Goal: Information Seeking & Learning: Learn about a topic

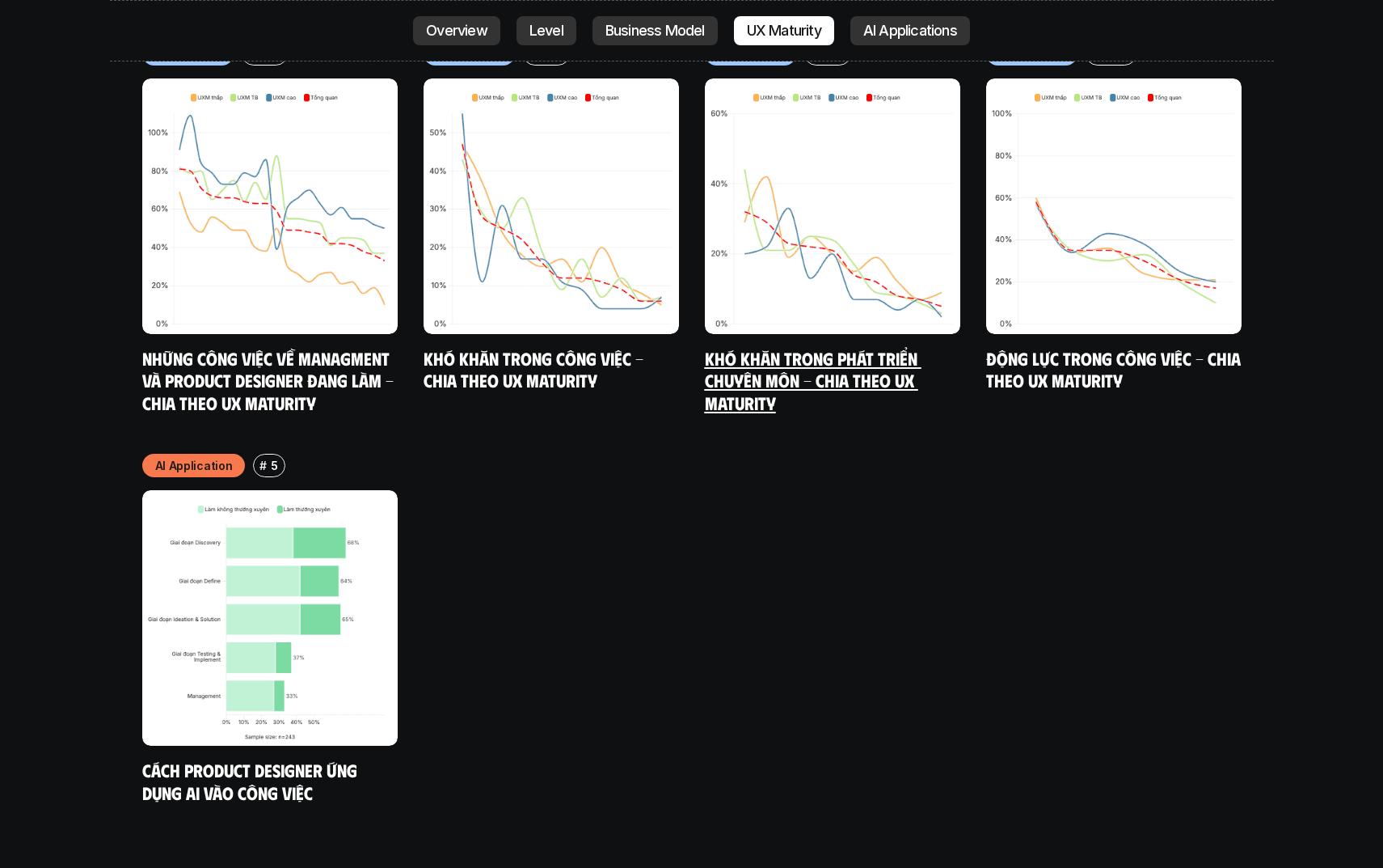
scroll to position [8845, 0]
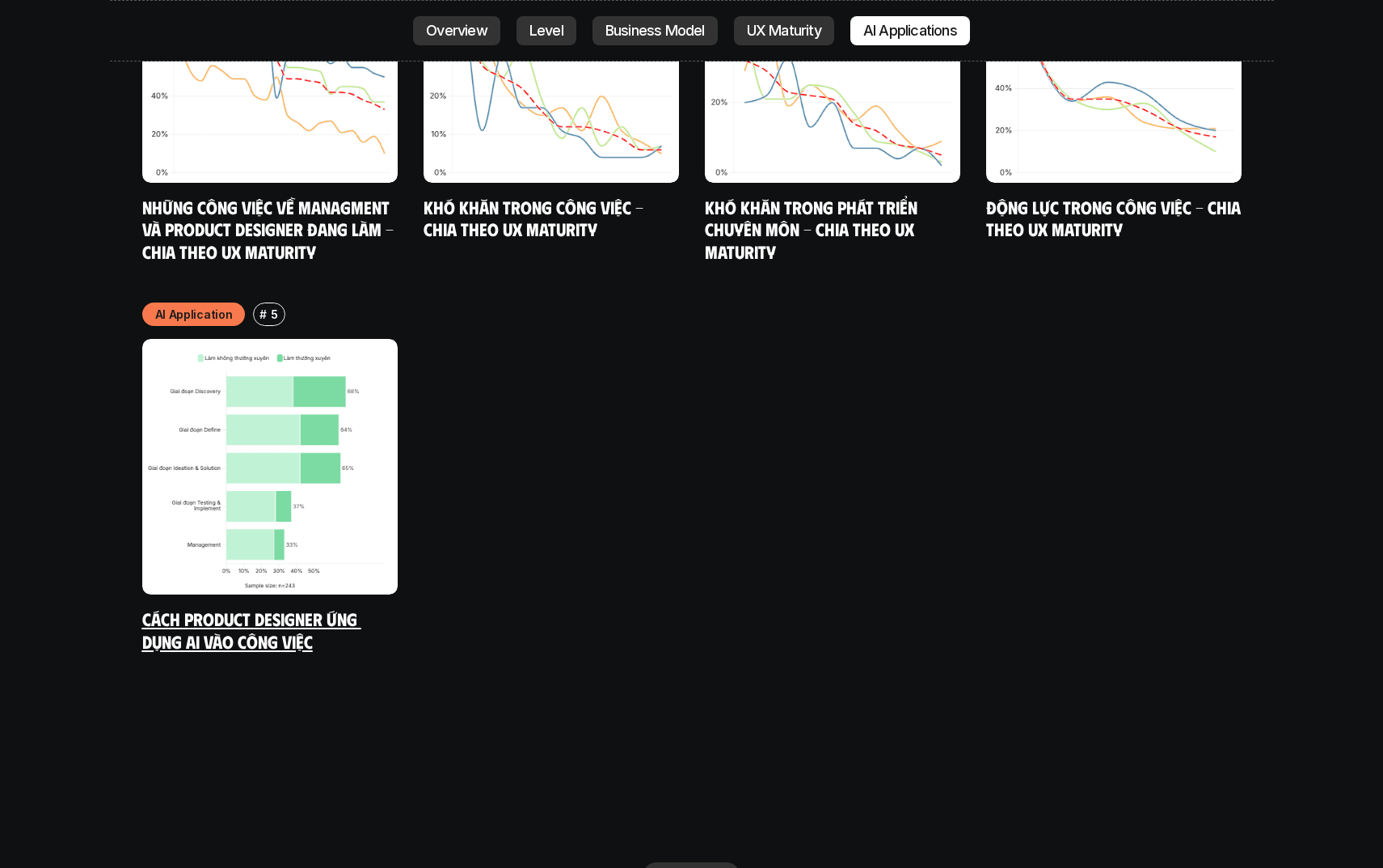
click at [334, 607] on link "Cách Product Designer ứng dụng AI vào công việc" at bounding box center [252, 629] width 219 height 44
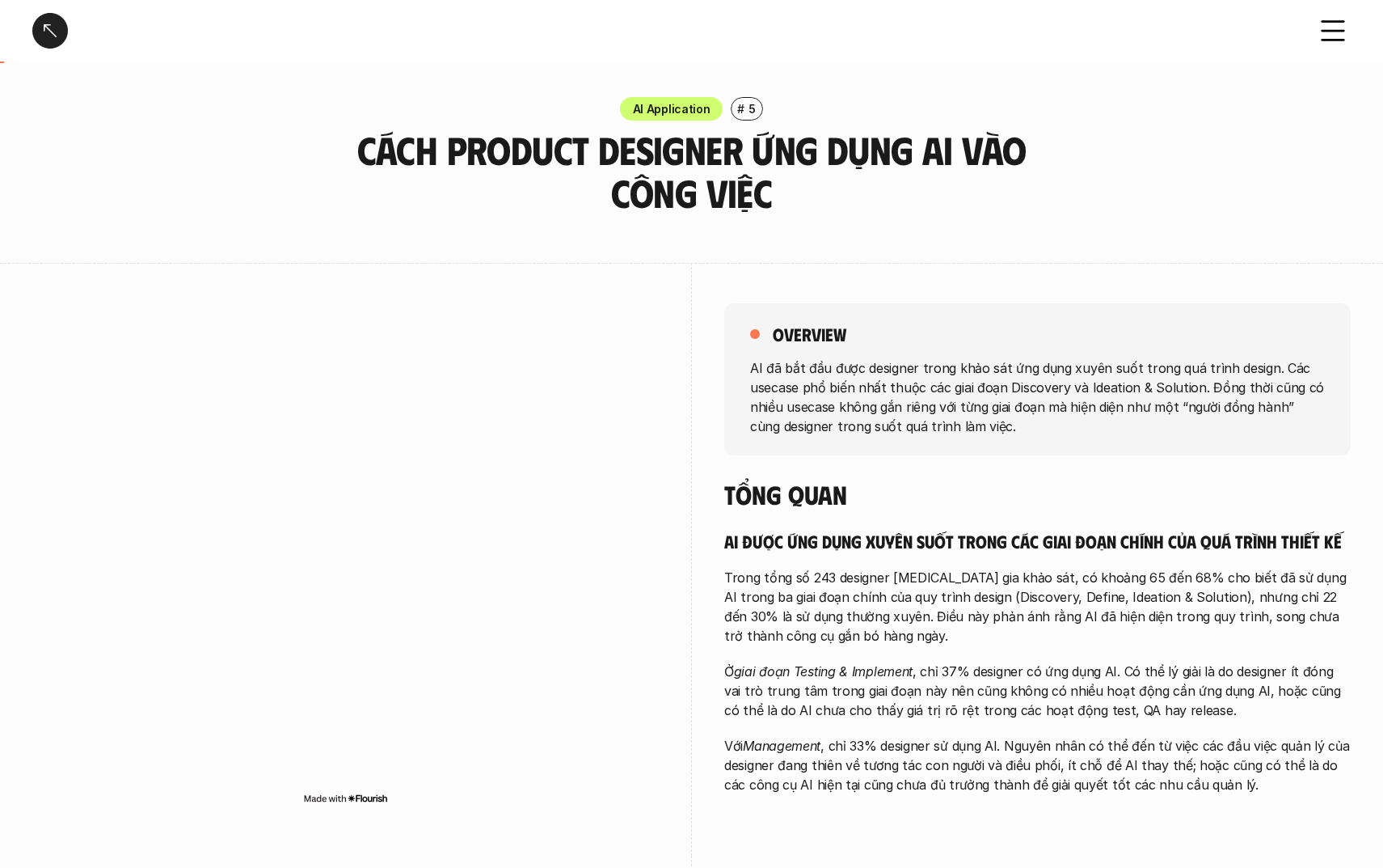
click at [45, 32] on div at bounding box center [50, 31] width 36 height 36
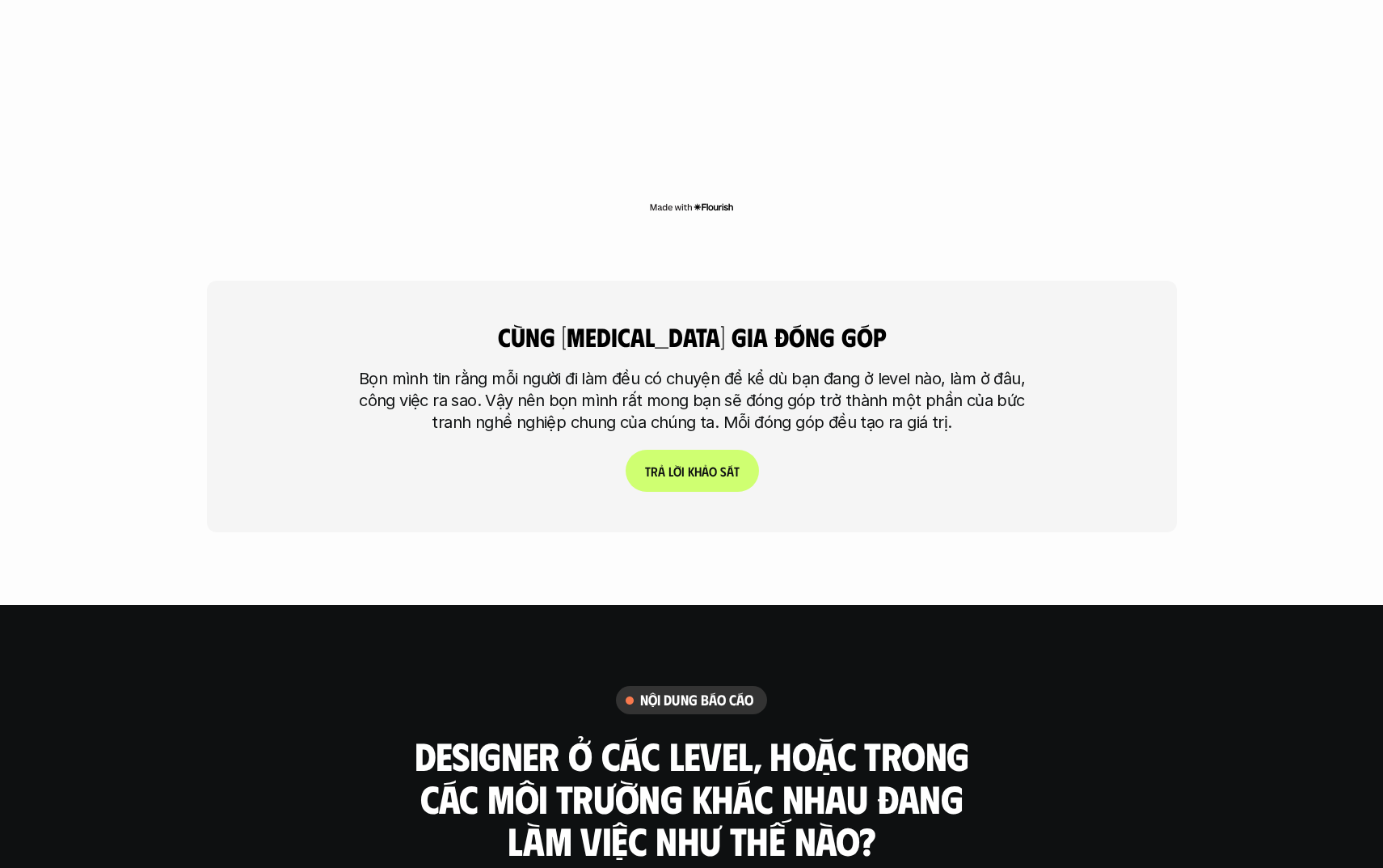
scroll to position [4140, 0]
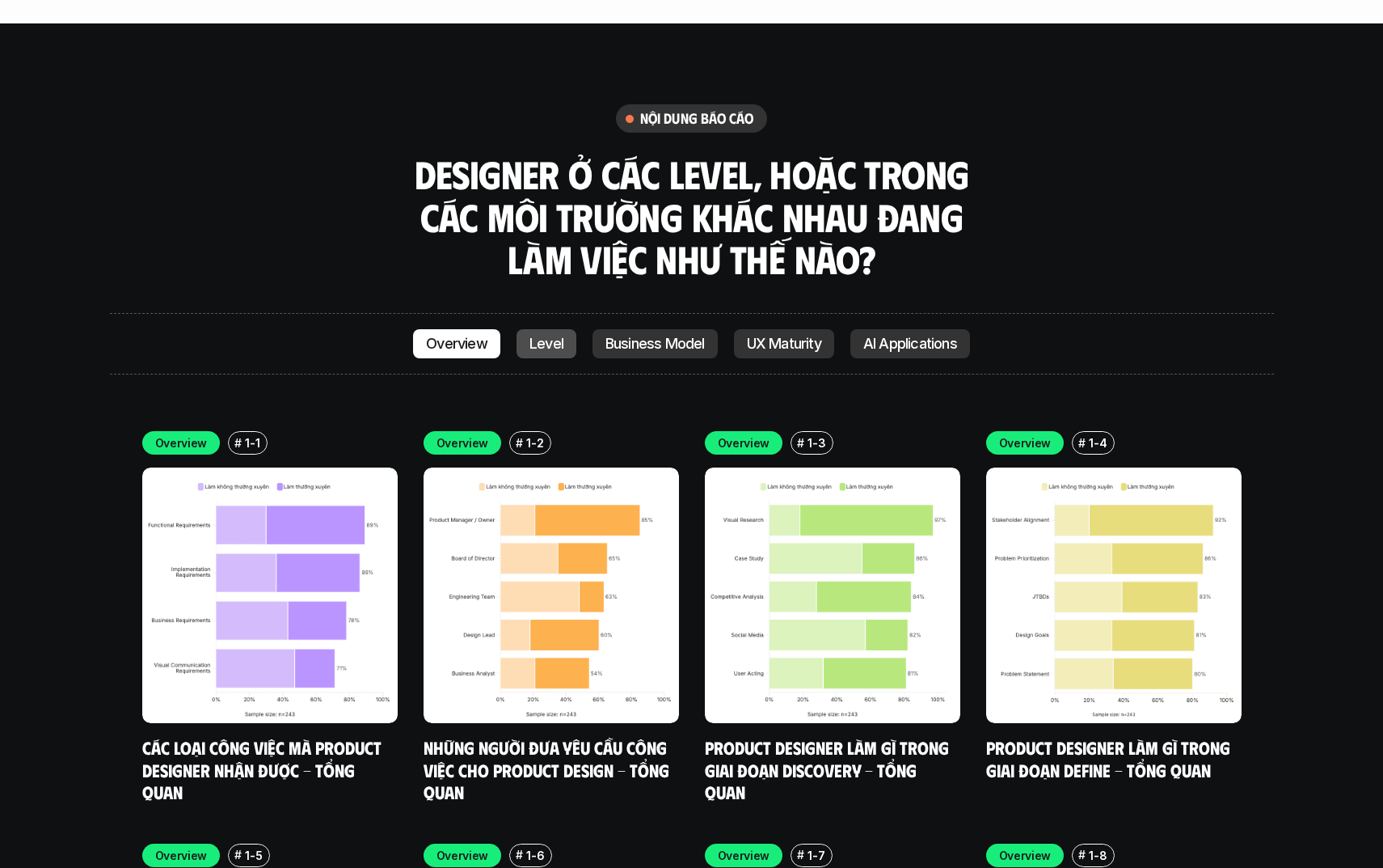
click at [541, 336] on p "Level" at bounding box center [547, 343] width 34 height 16
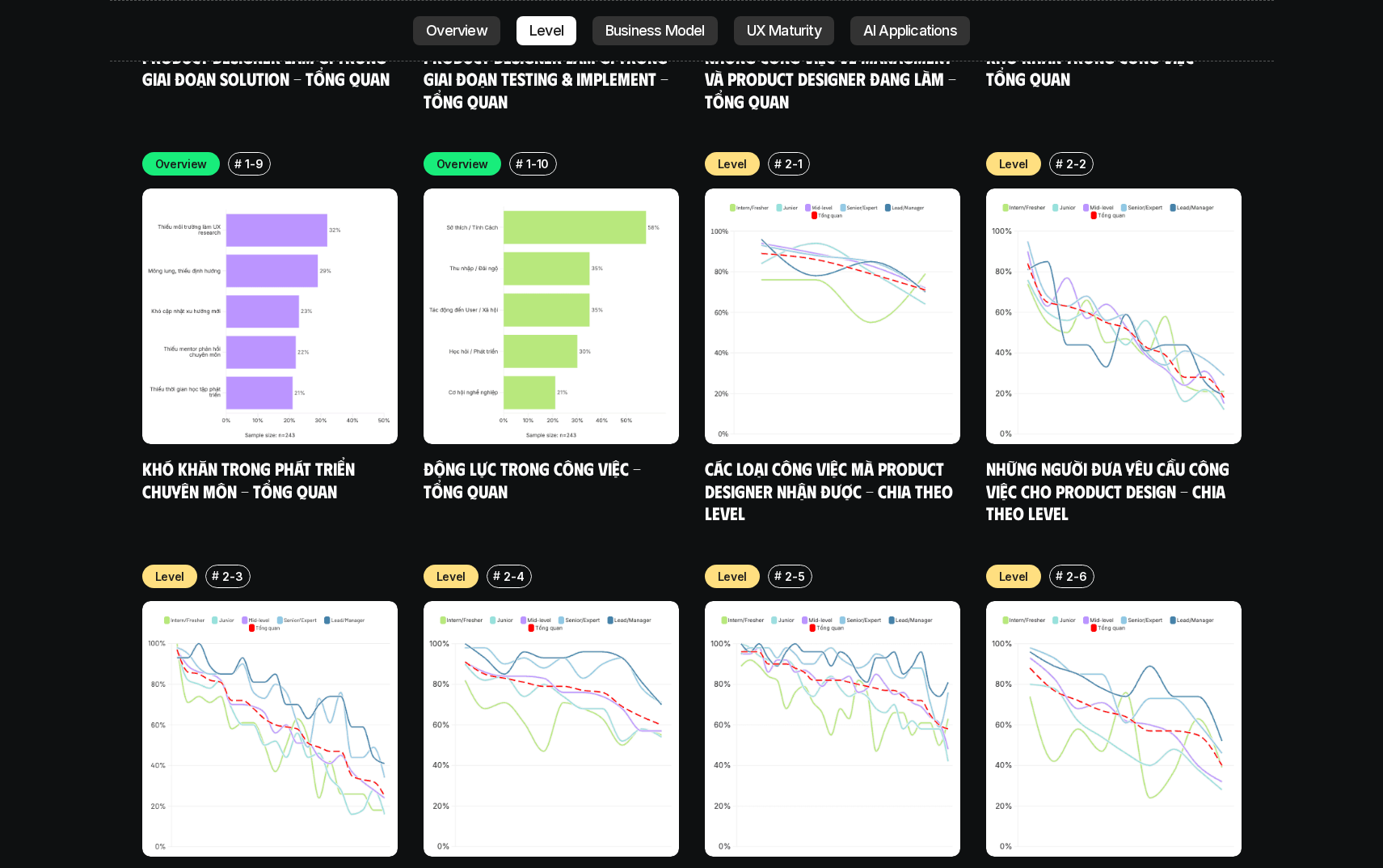
scroll to position [5701, 0]
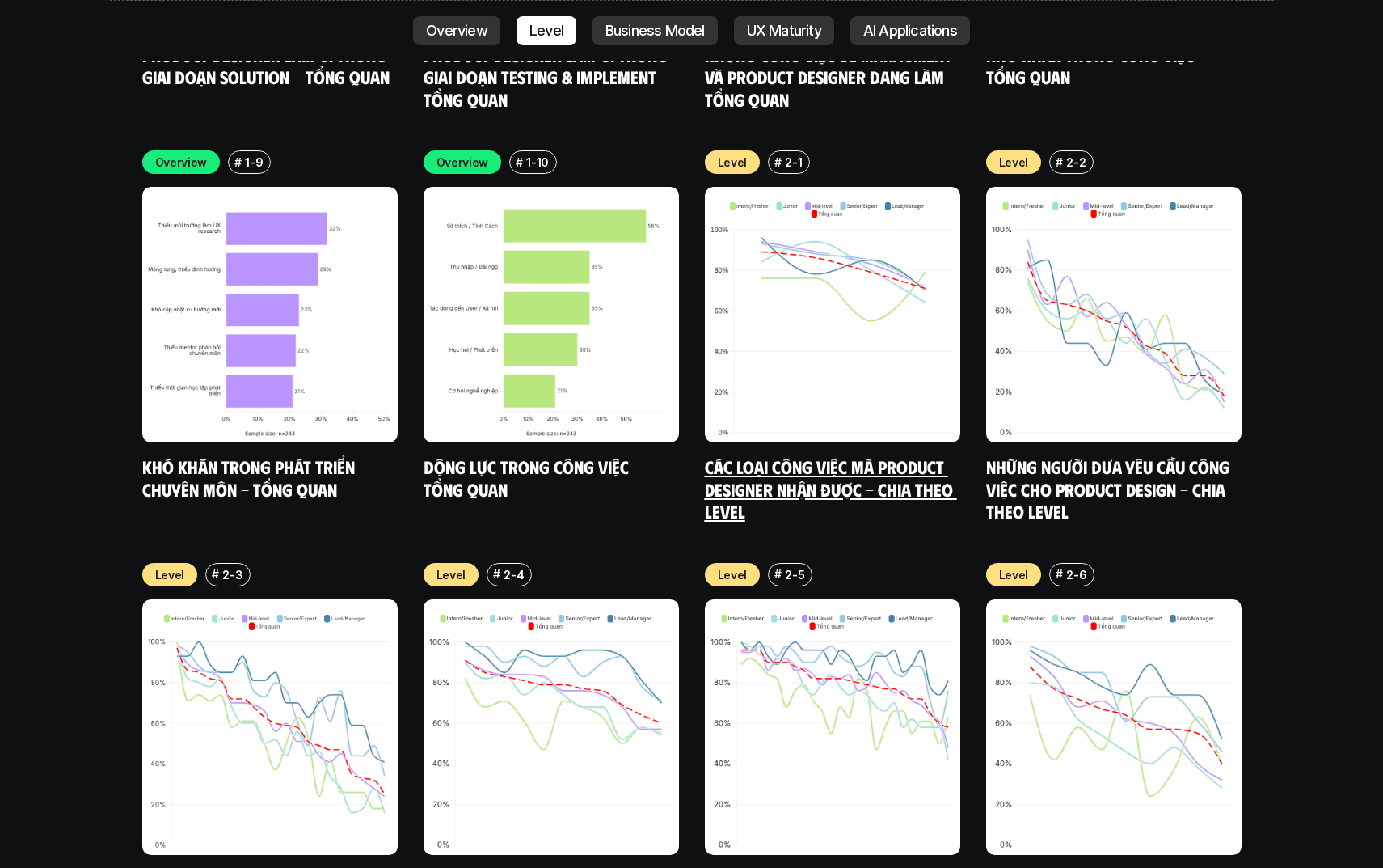
click at [858, 455] on link "Các loại công việc mà Product Designer nhận được - Chia theo Level" at bounding box center [830, 488] width 252 height 66
